Goal: Check status: Check status

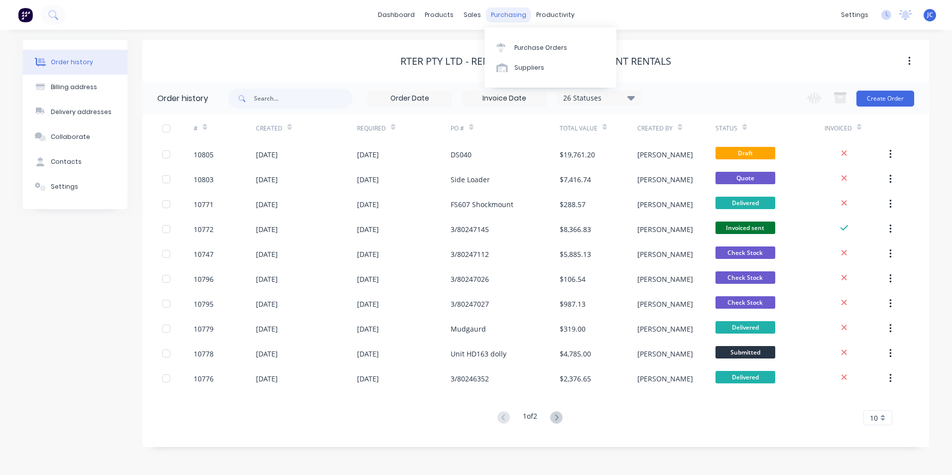
click at [493, 14] on div "purchasing" at bounding box center [508, 14] width 45 height 15
click at [528, 70] on div "Suppliers" at bounding box center [529, 67] width 30 height 9
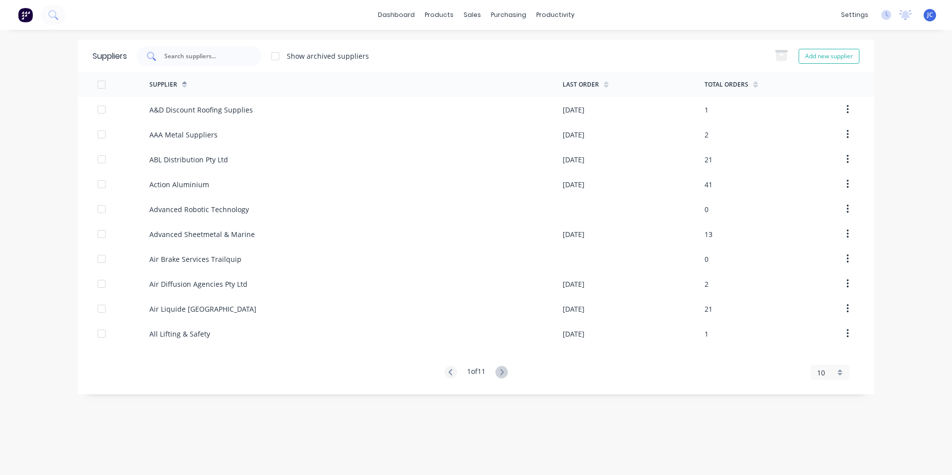
click at [169, 52] on input "text" at bounding box center [204, 56] width 83 height 10
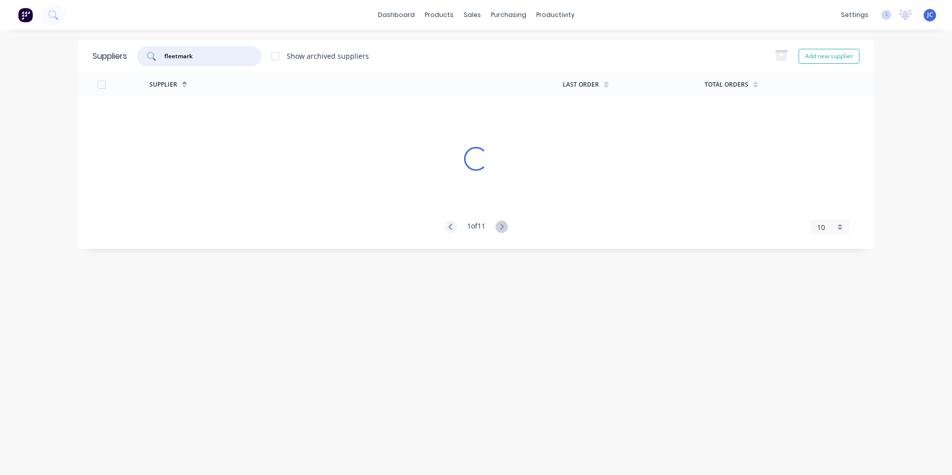
type input "fleetmark"
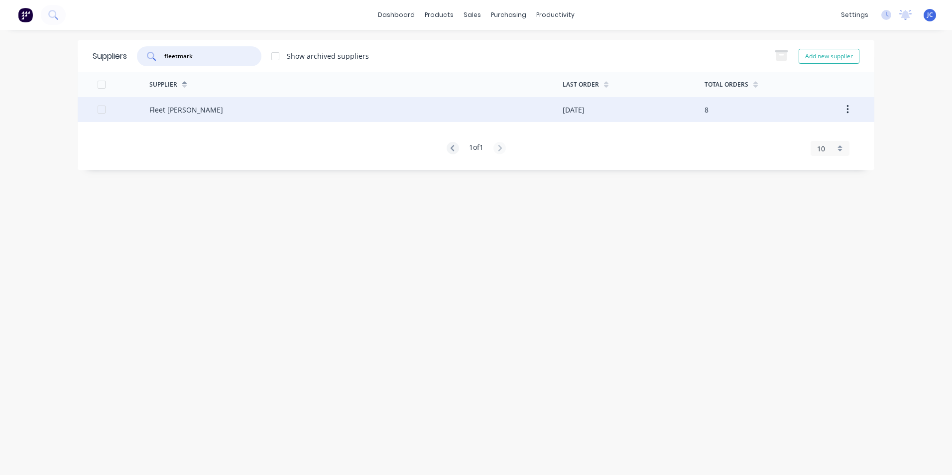
click at [206, 114] on div "Fleet [PERSON_NAME]" at bounding box center [355, 109] width 413 height 25
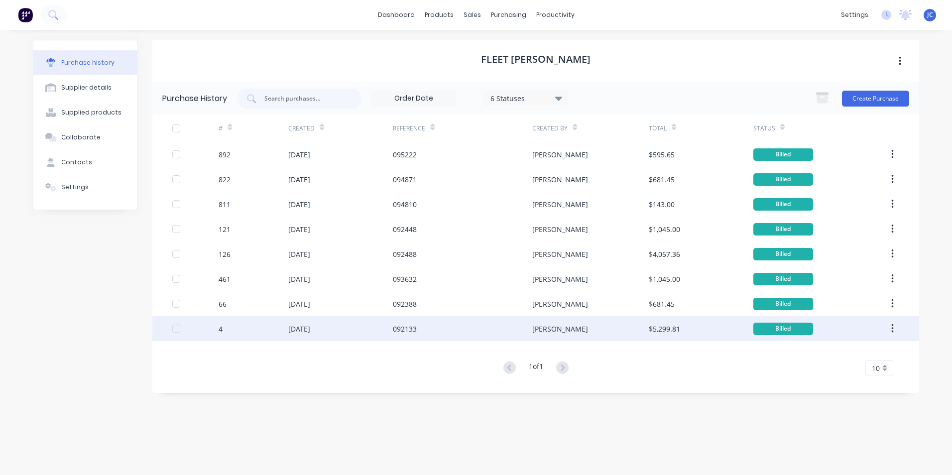
click at [341, 326] on div "[DATE]" at bounding box center [340, 328] width 105 height 25
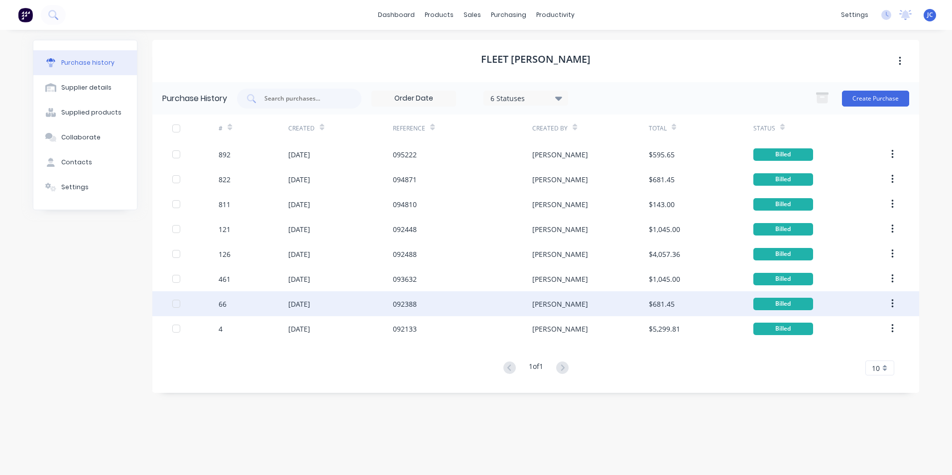
click at [417, 306] on div "092388" at bounding box center [405, 304] width 24 height 10
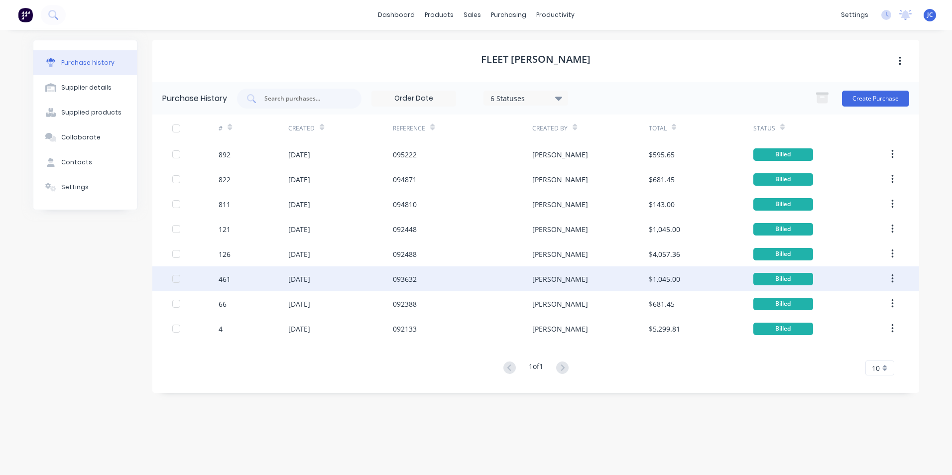
click at [468, 279] on div "093632" at bounding box center [462, 278] width 139 height 25
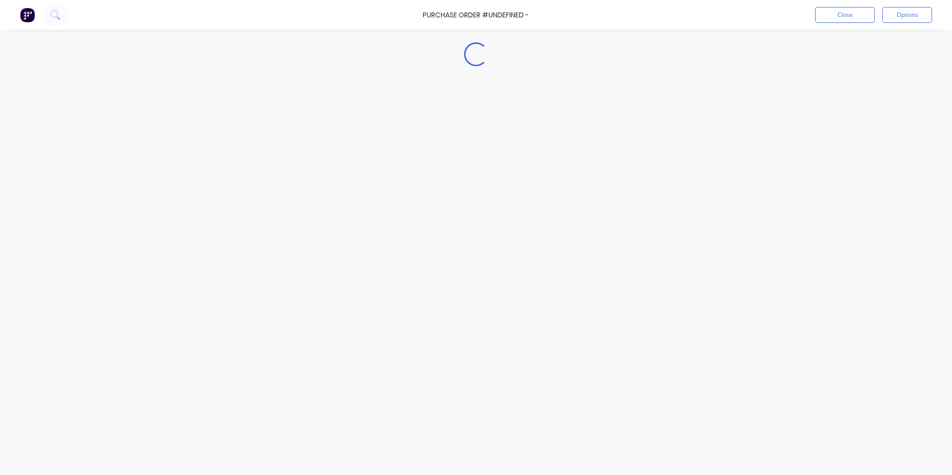
type textarea "x"
